Goal: Transaction & Acquisition: Purchase product/service

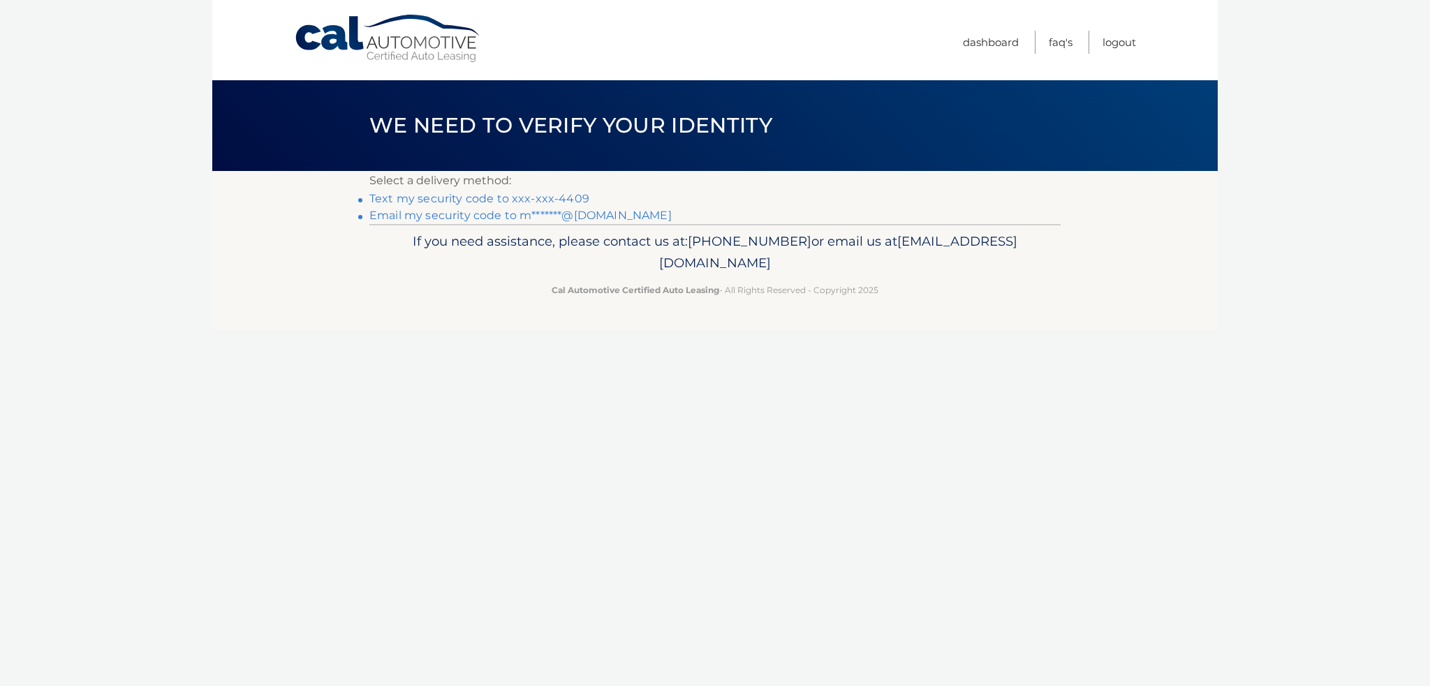
click at [415, 198] on link "Text my security code to xxx-xxx-4409" at bounding box center [479, 198] width 220 height 13
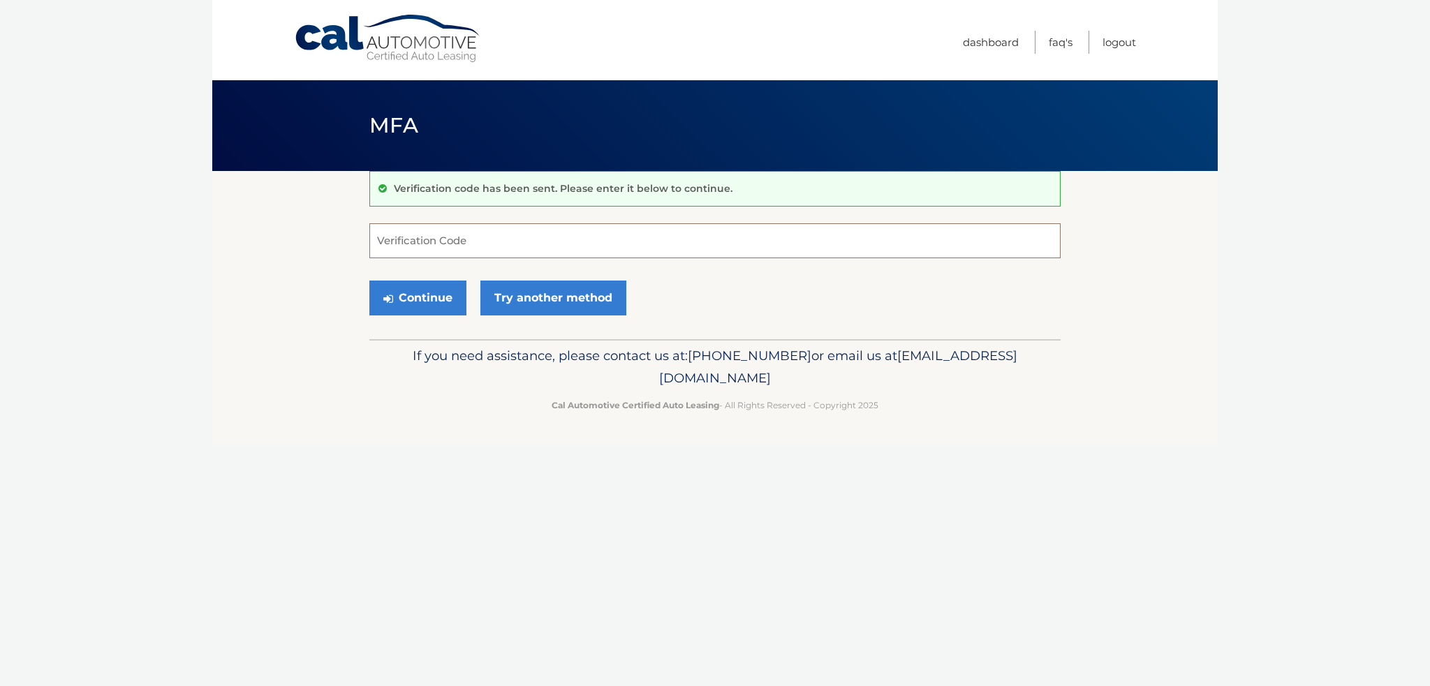
click at [381, 235] on input "Verification Code" at bounding box center [714, 240] width 691 height 35
type input "058612"
click at [405, 299] on button "Continue" at bounding box center [417, 298] width 97 height 35
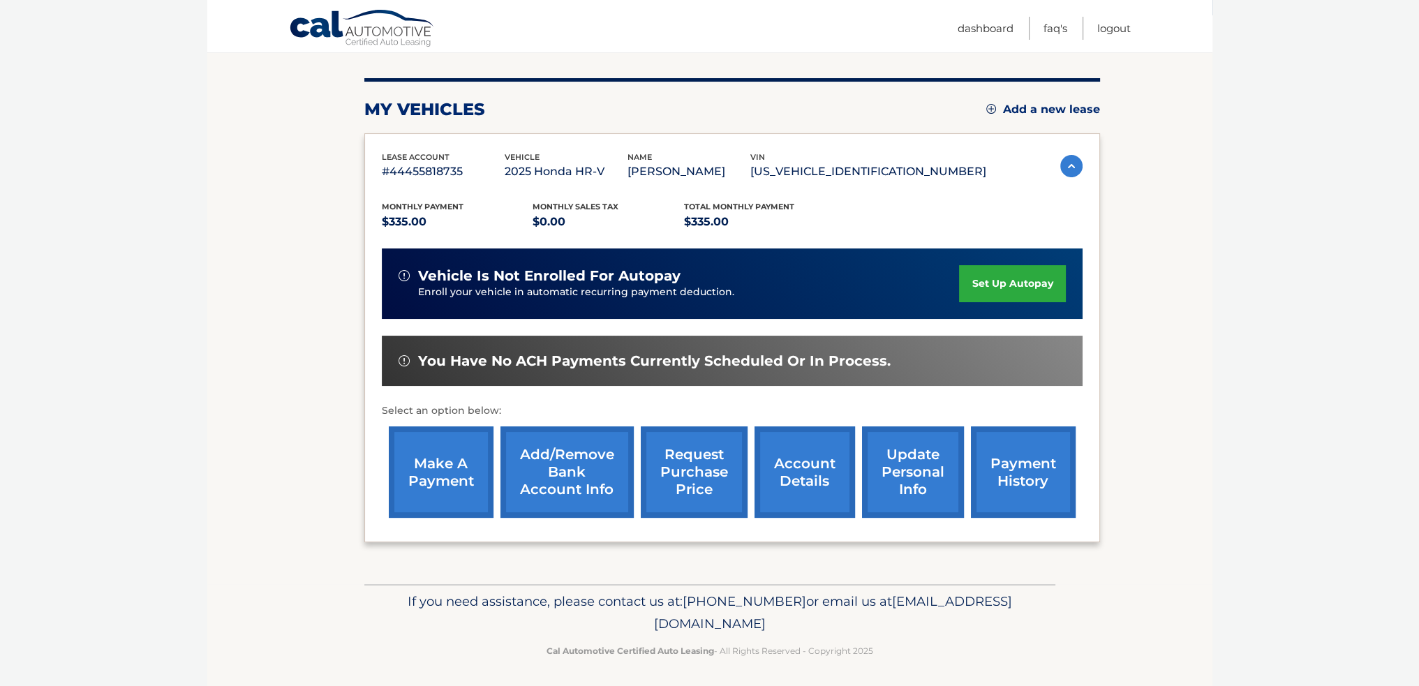
scroll to position [158, 0]
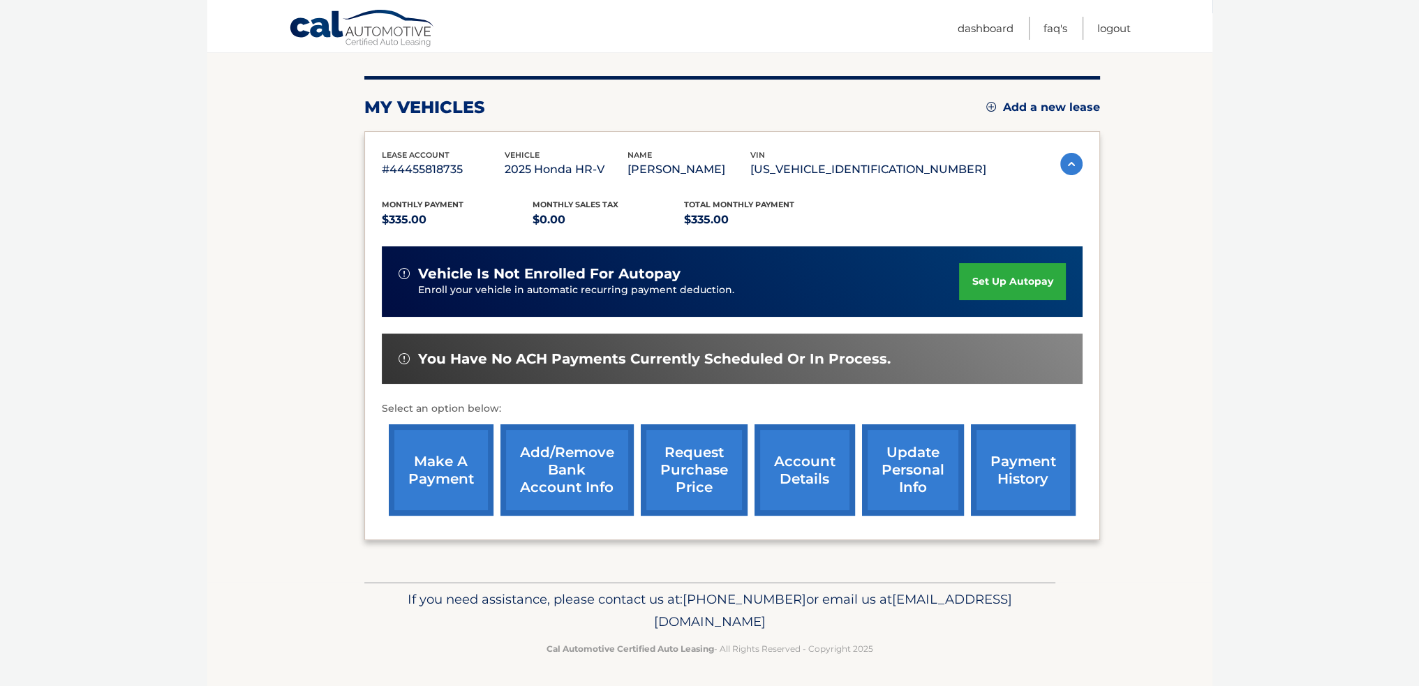
click at [996, 480] on link "payment history" at bounding box center [1023, 470] width 105 height 91
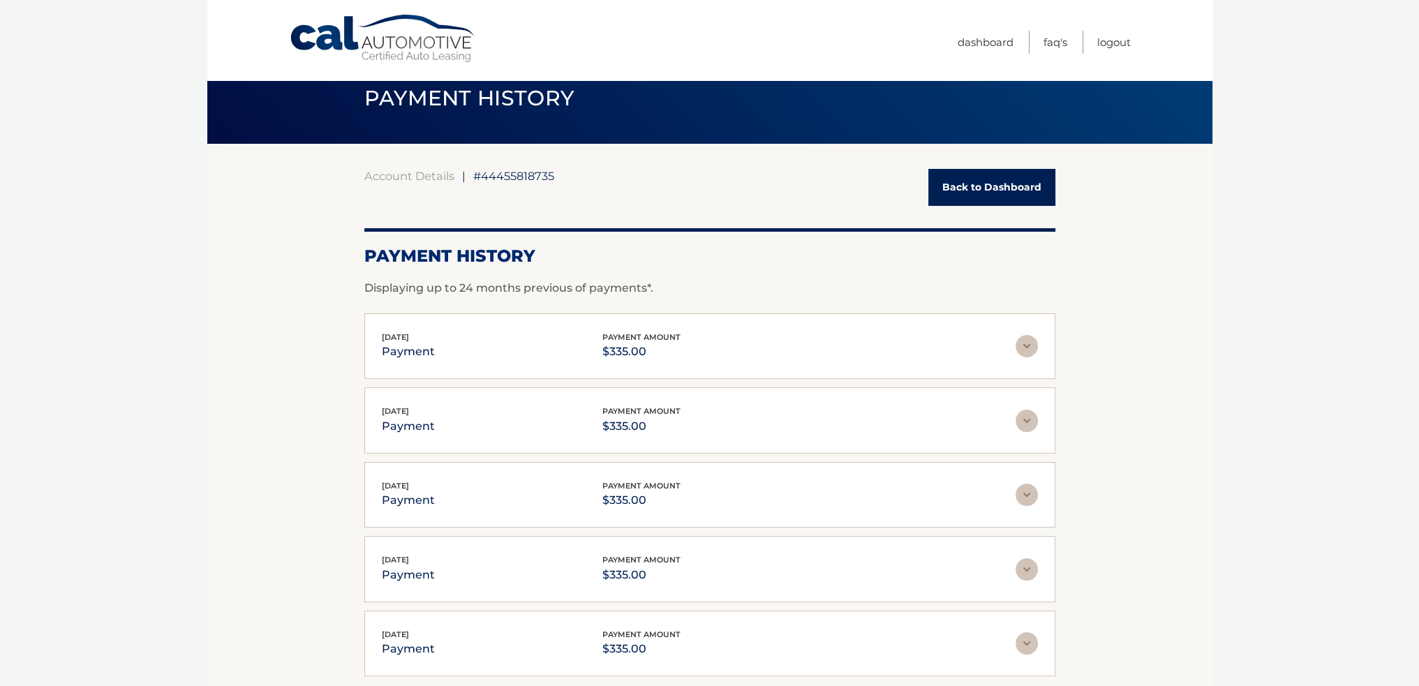
scroll to position [22, 0]
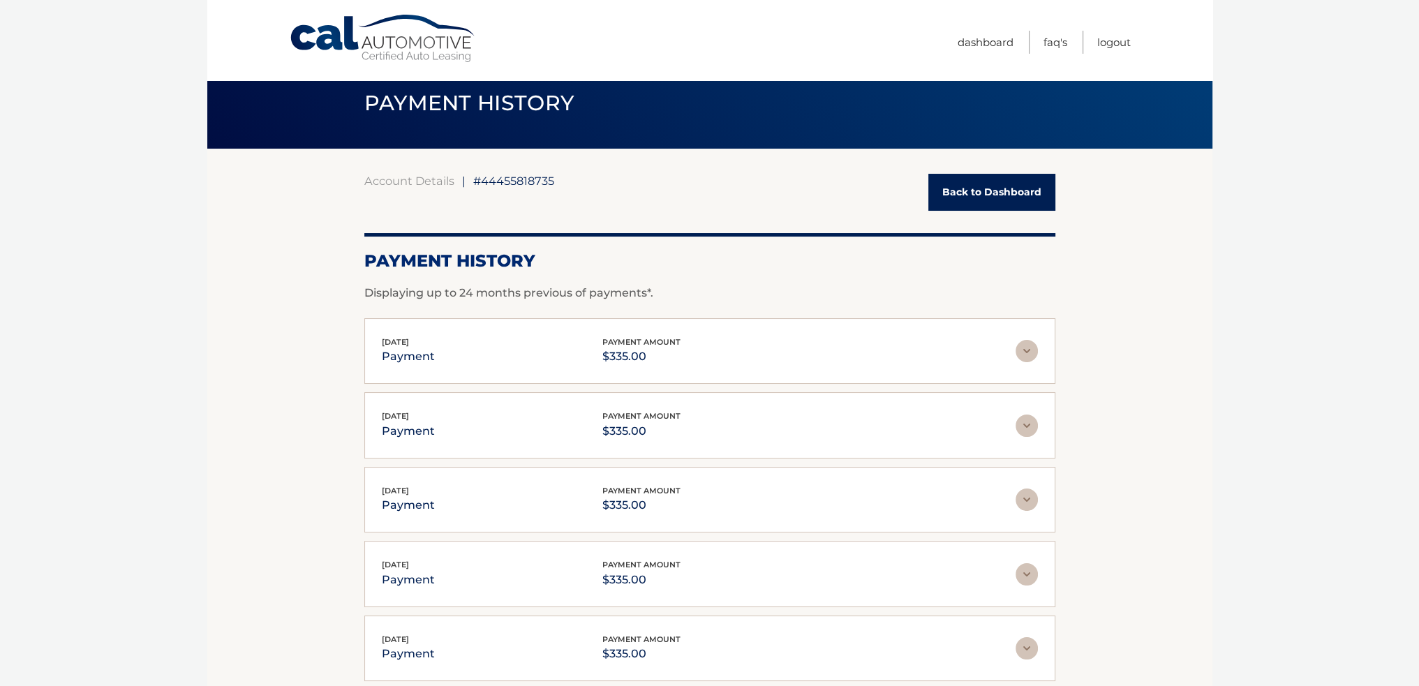
click at [997, 196] on link "Back to Dashboard" at bounding box center [992, 192] width 127 height 37
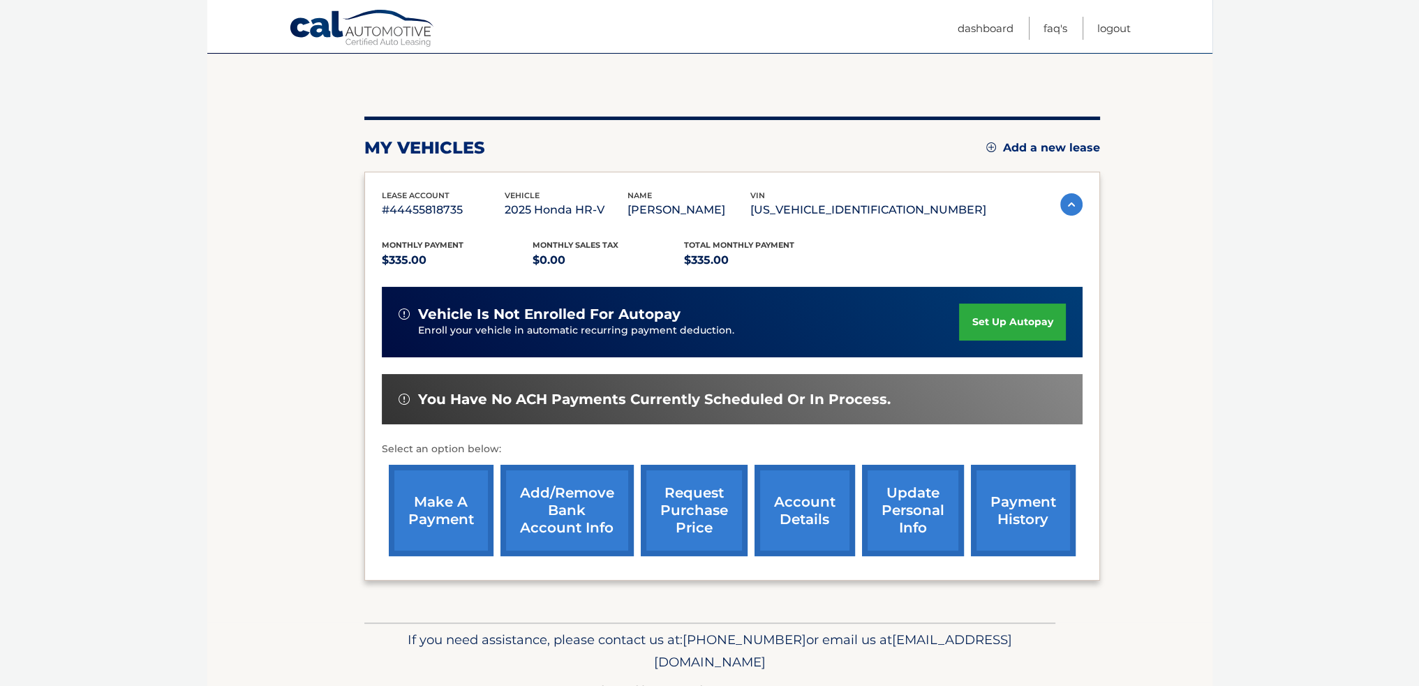
scroll to position [119, 0]
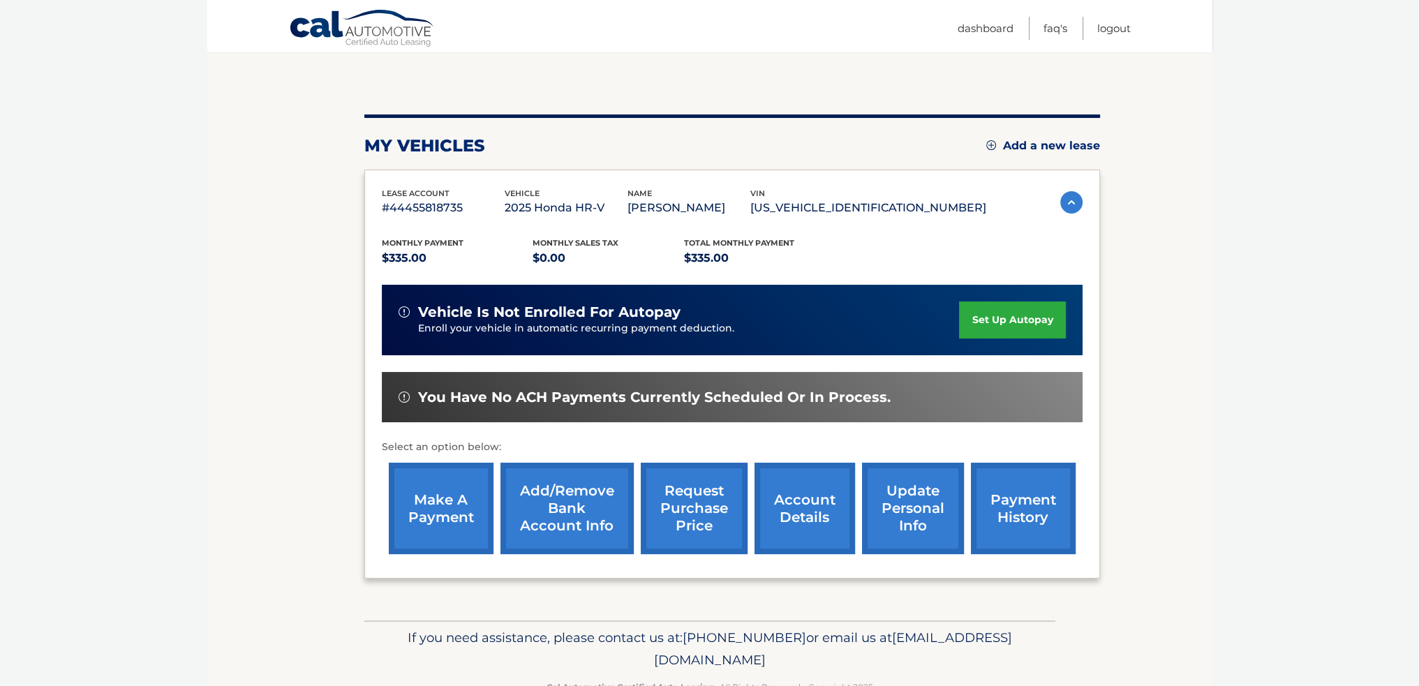
click at [456, 389] on span "You have no ACH payments currently scheduled or in process." at bounding box center [654, 397] width 473 height 17
click at [438, 494] on link "make a payment" at bounding box center [441, 508] width 105 height 91
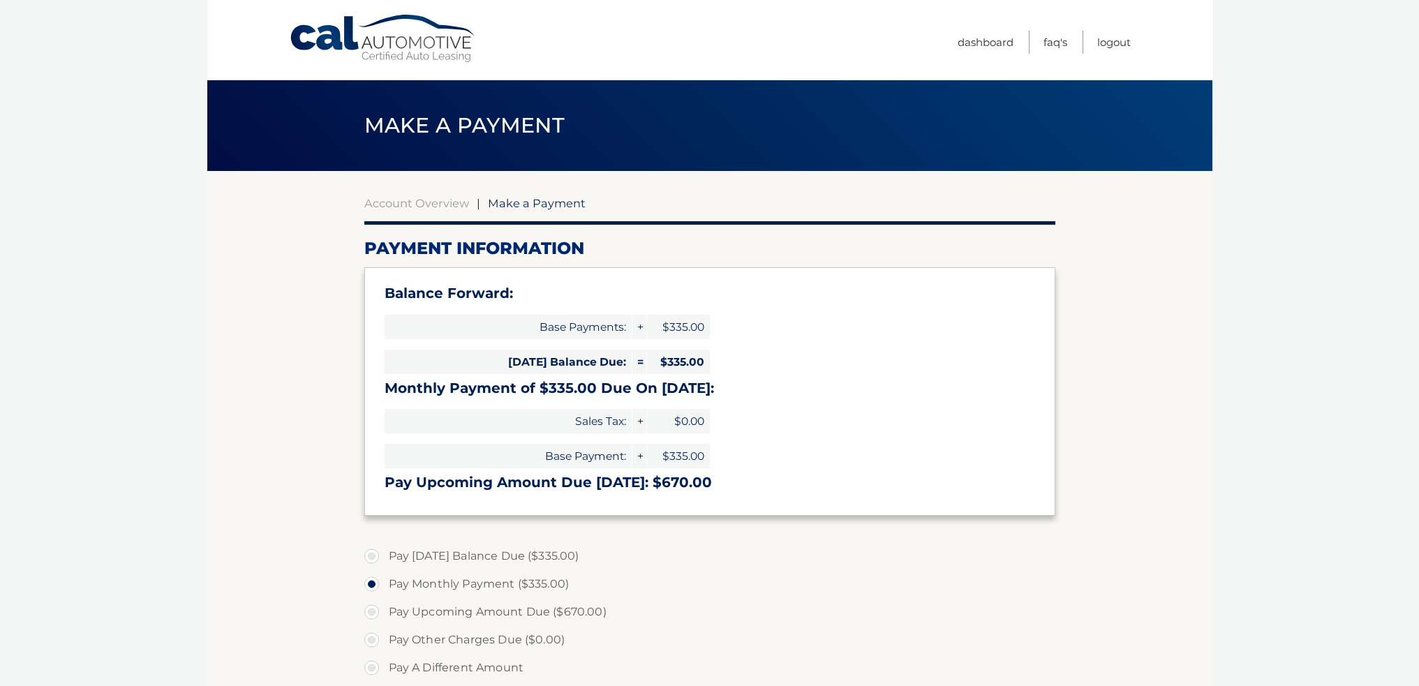
select select "MTg0ZjYxYmItMjBhOS00YmMxLTg4ZTMtMmYwMjhlMTQyZTJl"
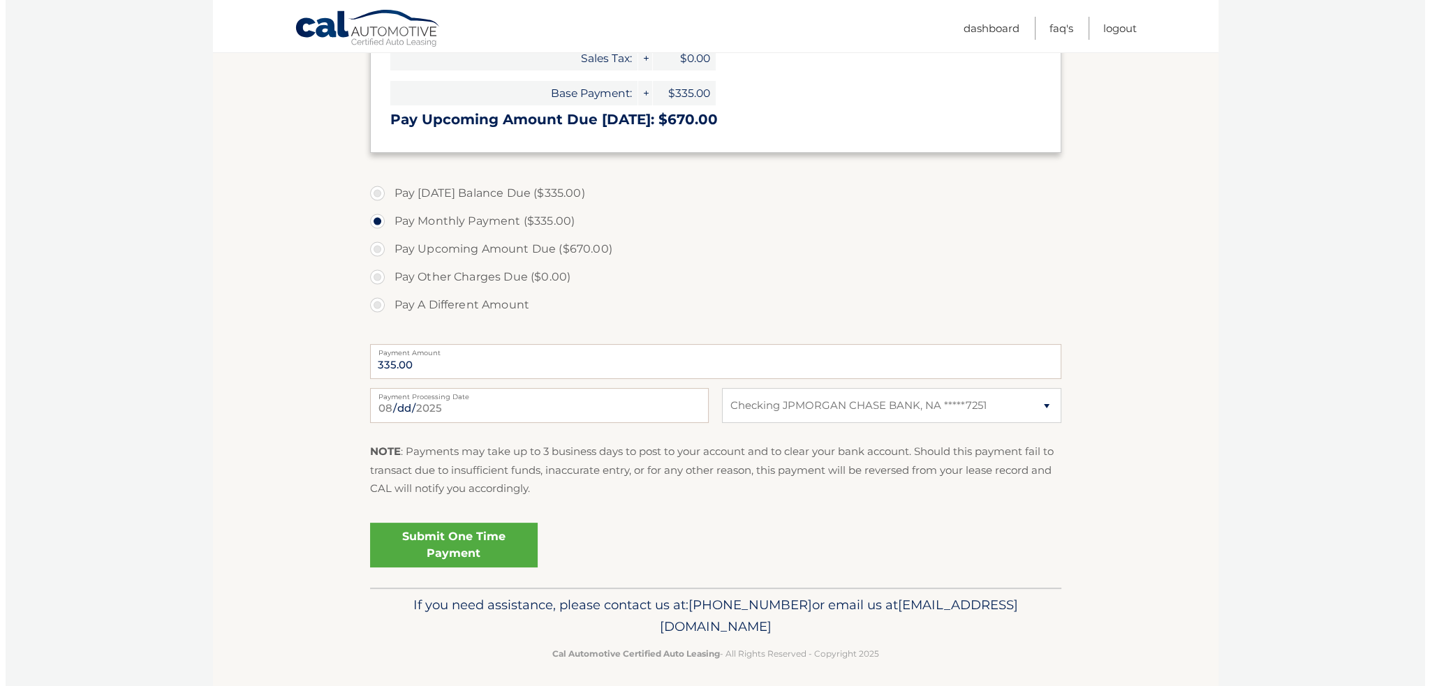
scroll to position [369, 0]
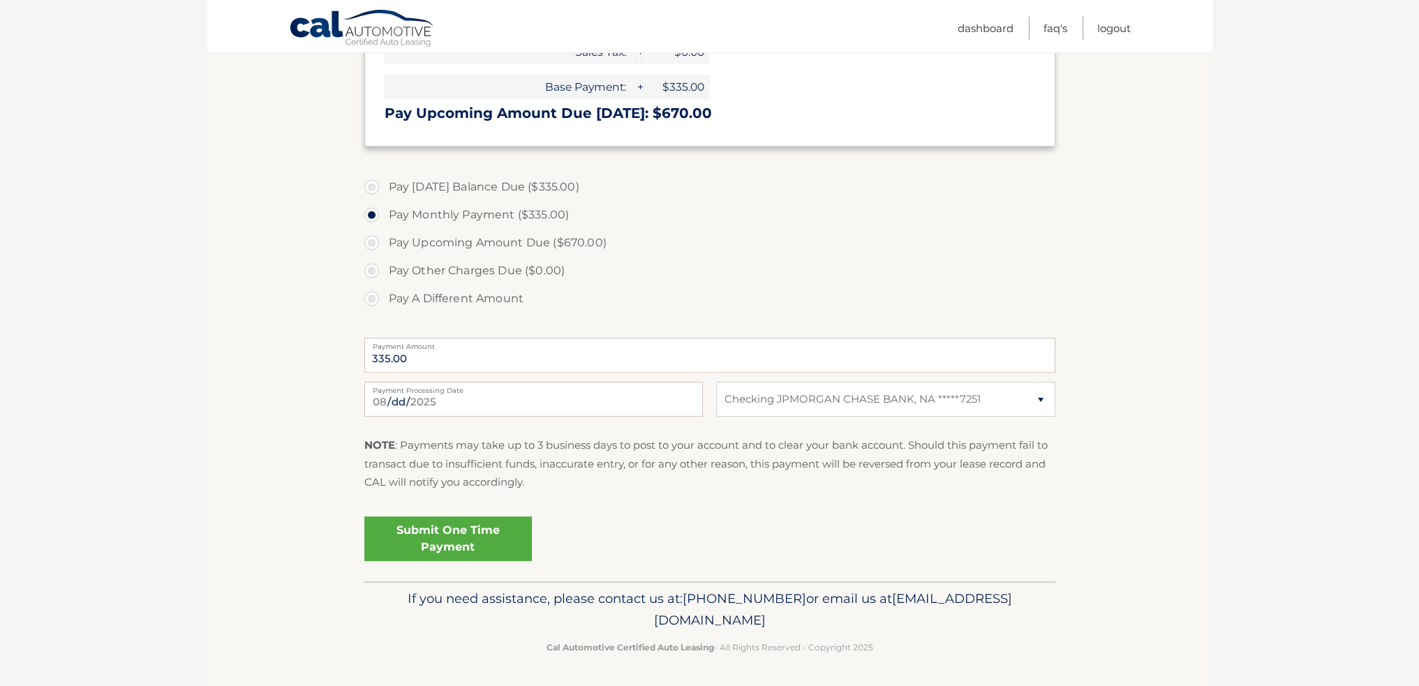
click at [432, 545] on link "Submit One Time Payment" at bounding box center [448, 539] width 168 height 45
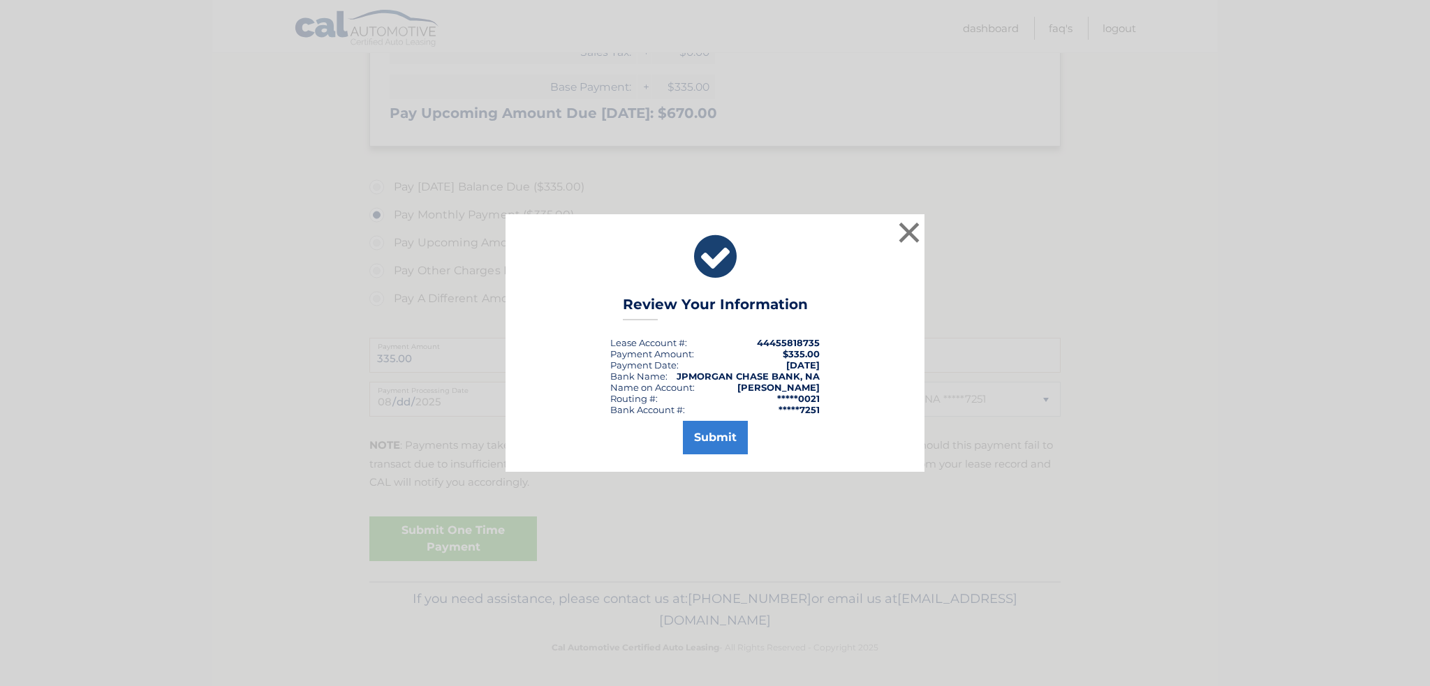
click at [426, 547] on div "× Review Your Information Lease Account #: 44455818735 Payment Amount: $335.00 …" at bounding box center [715, 343] width 1430 height 686
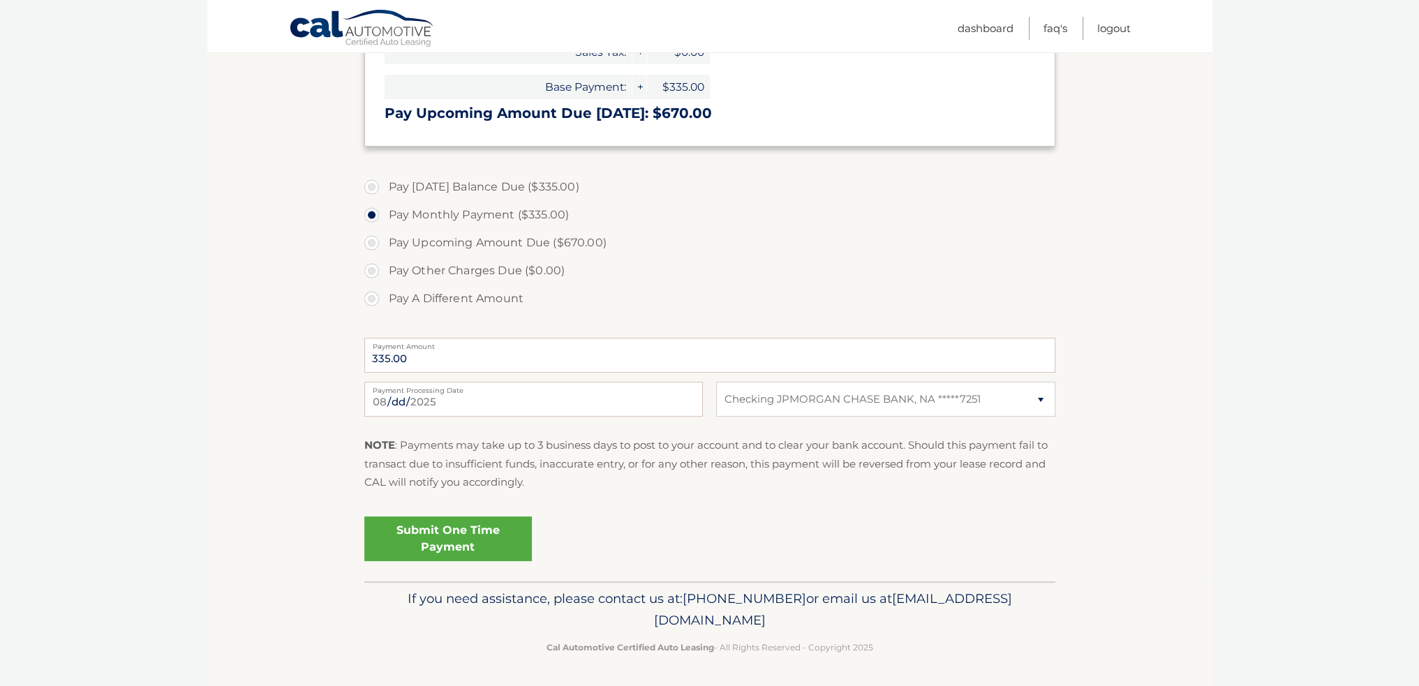
click at [422, 539] on link "Submit One Time Payment" at bounding box center [448, 539] width 168 height 45
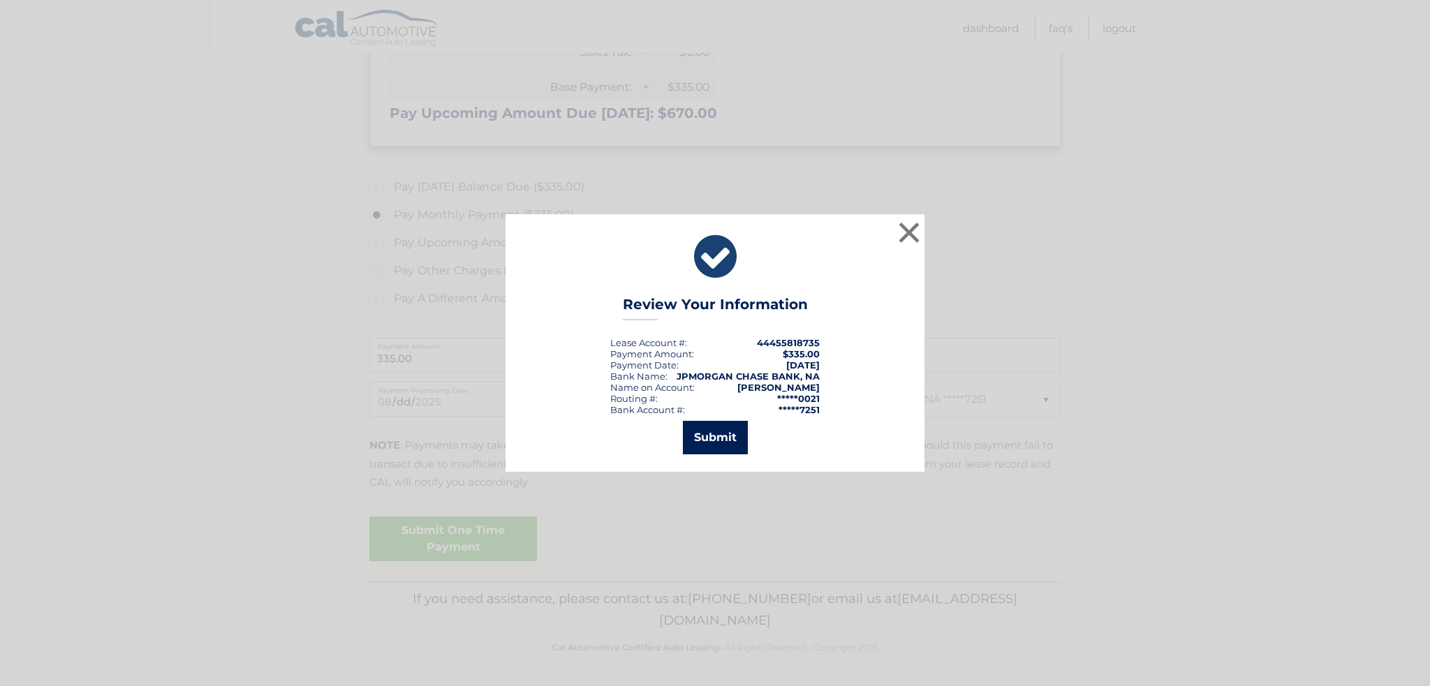
click at [696, 441] on button "Submit" at bounding box center [715, 438] width 65 height 34
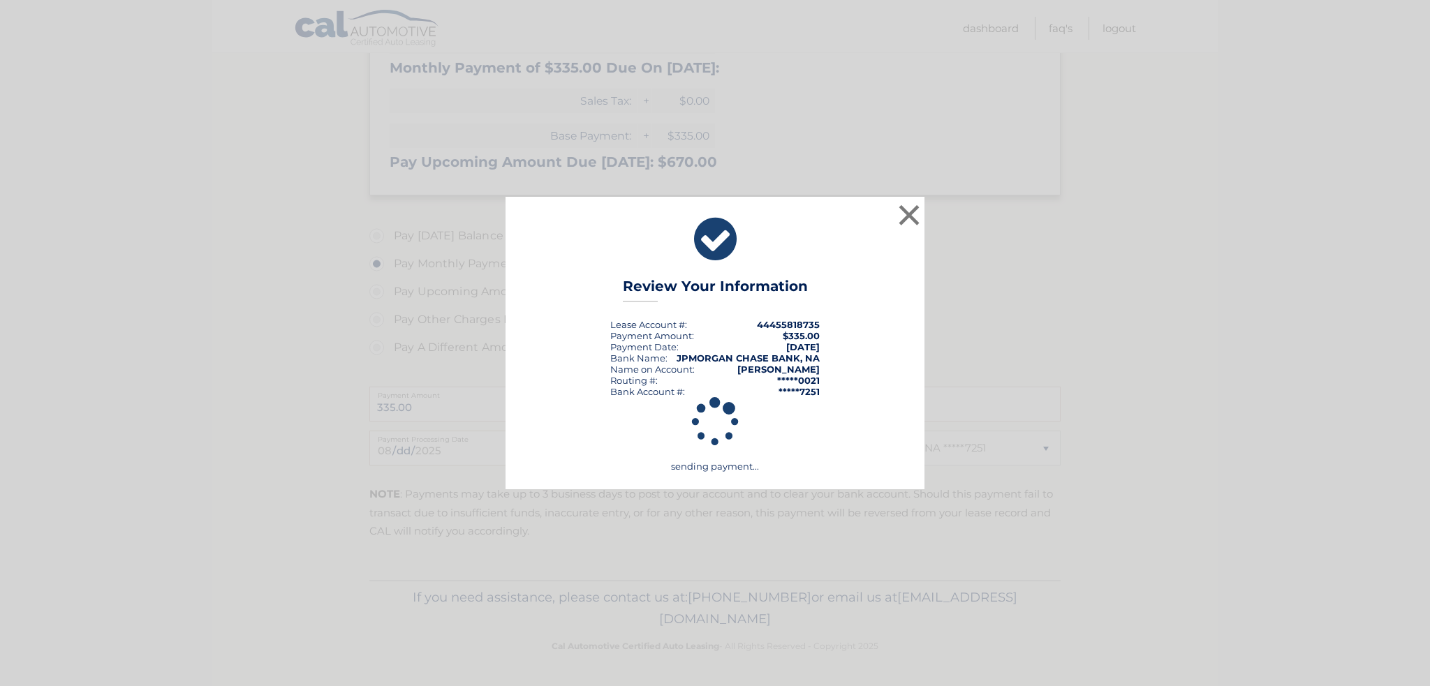
scroll to position [319, 0]
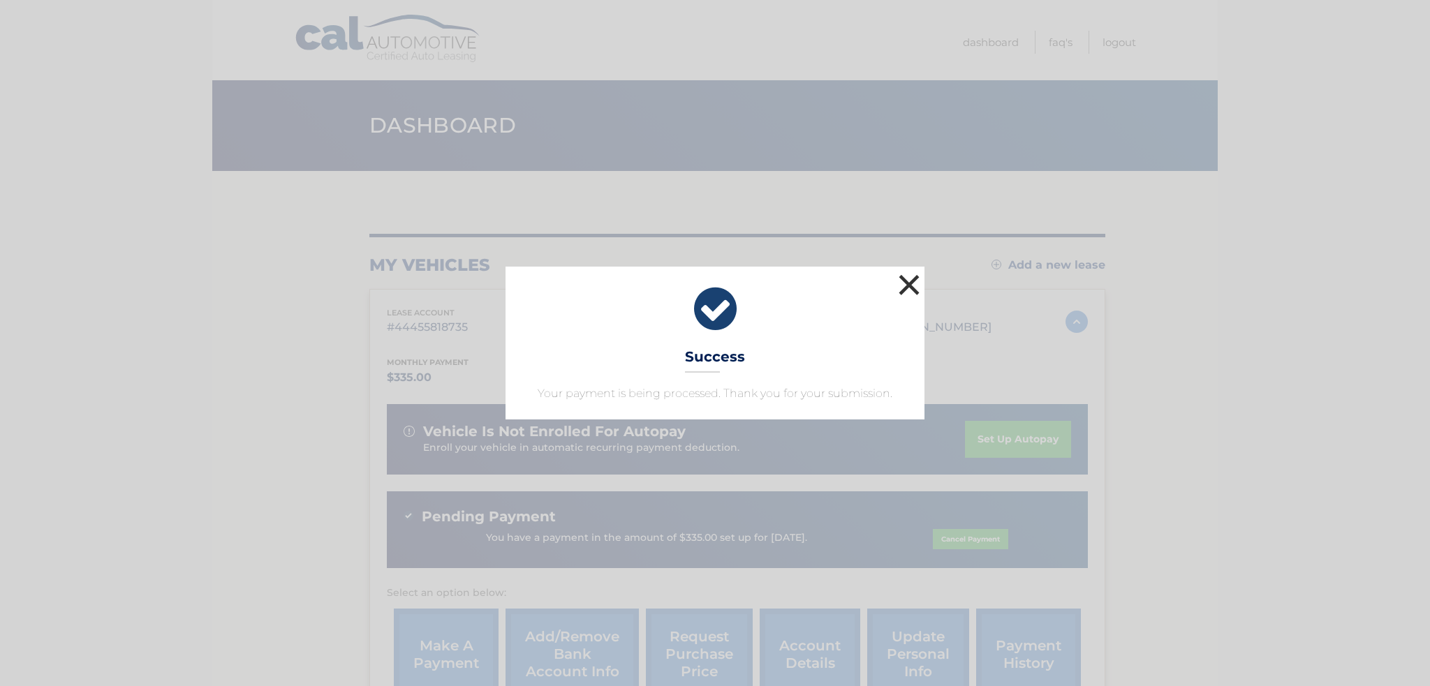
click at [897, 290] on button "×" at bounding box center [909, 285] width 28 height 28
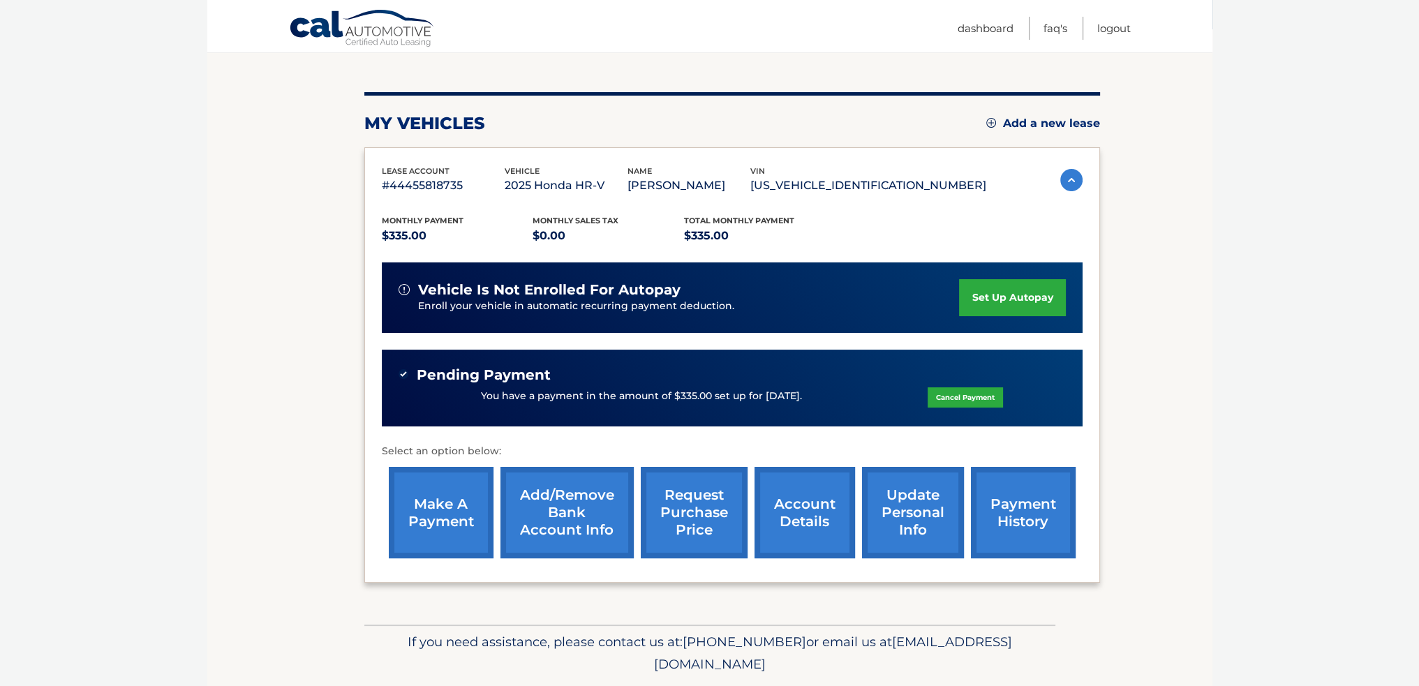
scroll to position [184, 0]
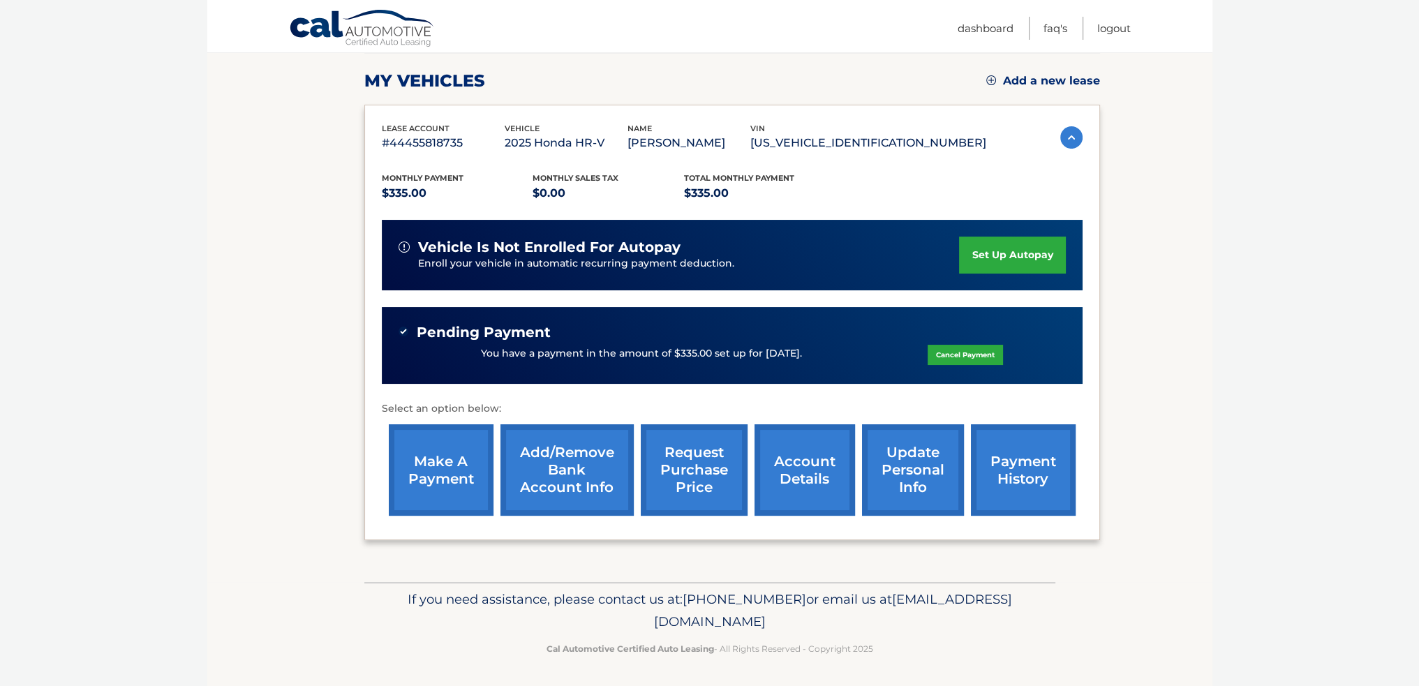
click at [1001, 476] on link "payment history" at bounding box center [1023, 470] width 105 height 91
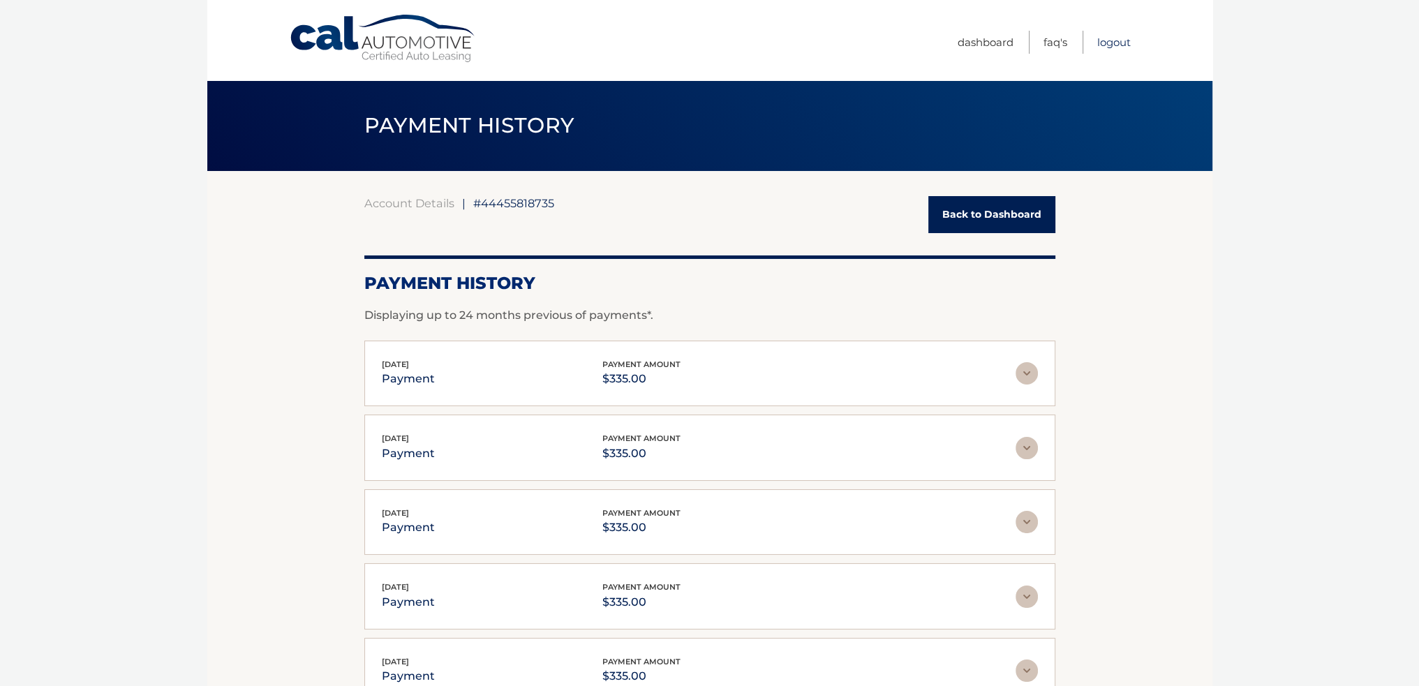
click at [1108, 44] on link "Logout" at bounding box center [1115, 42] width 34 height 23
